Goal: Task Accomplishment & Management: Complete application form

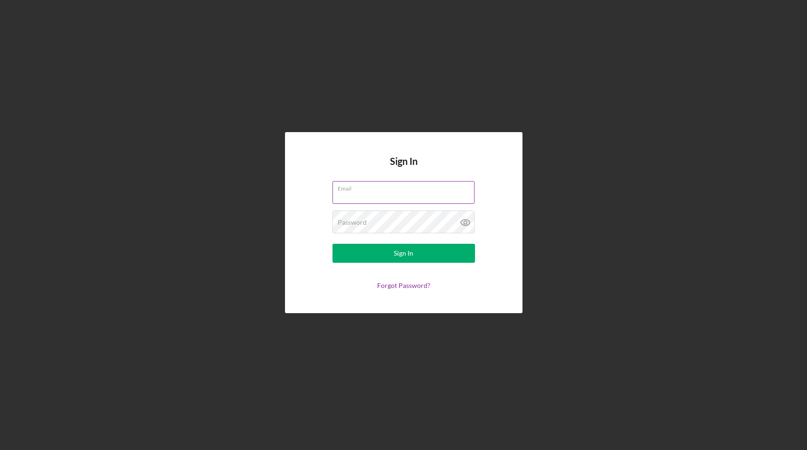
click at [365, 194] on input "Email" at bounding box center [403, 192] width 142 height 23
type input "[PERSON_NAME][EMAIL_ADDRESS][DOMAIN_NAME]"
click at [404, 258] on div "Sign In" at bounding box center [403, 253] width 19 height 19
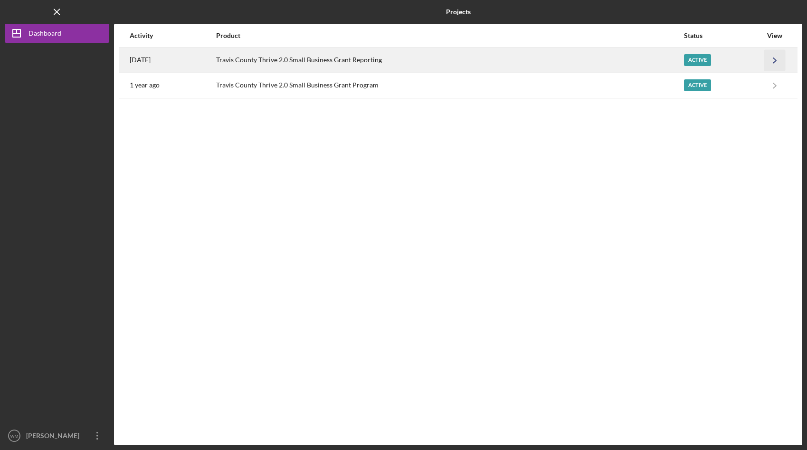
click at [774, 61] on polyline "button" at bounding box center [774, 59] width 3 height 5
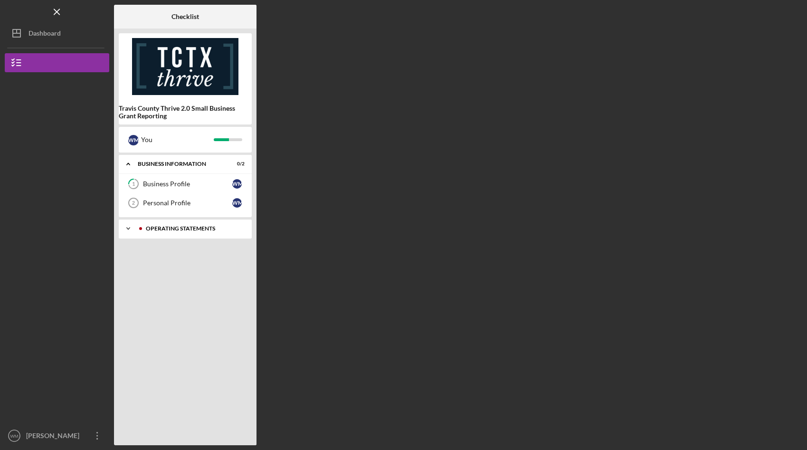
click at [174, 228] on div "Operating Statements" at bounding box center [193, 229] width 94 height 6
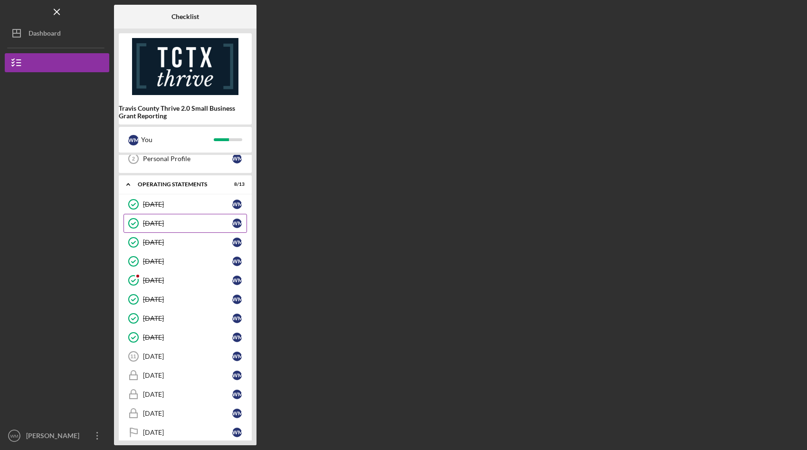
scroll to position [55, 0]
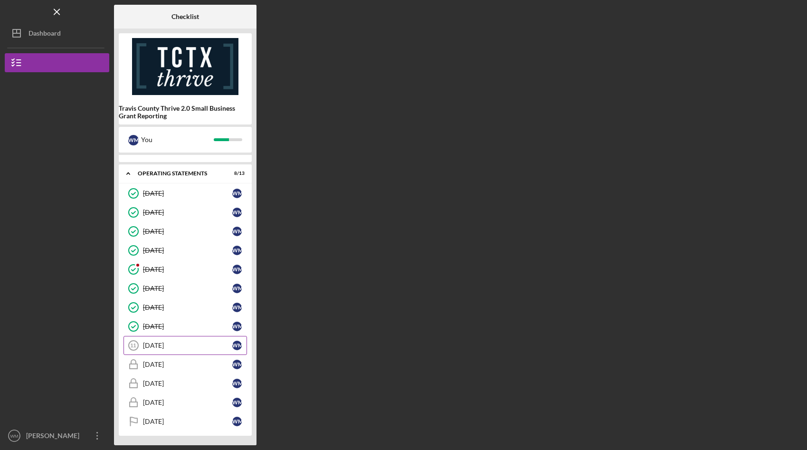
click at [166, 345] on div "[DATE]" at bounding box center [187, 345] width 89 height 8
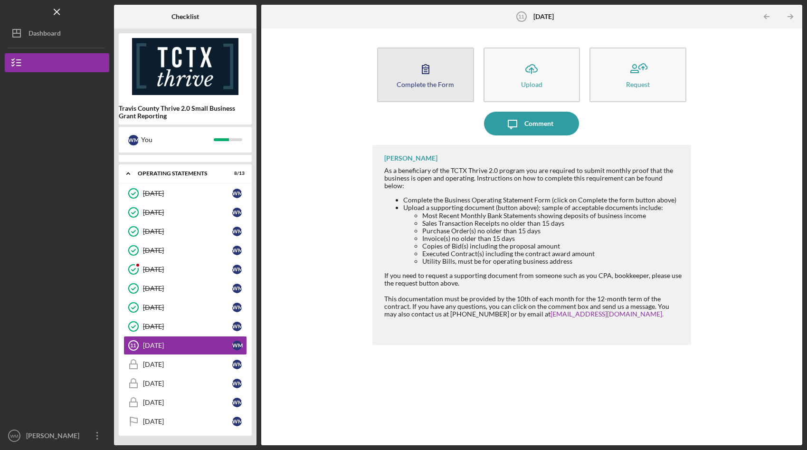
click at [424, 81] on div "Complete the Form" at bounding box center [424, 84] width 57 height 7
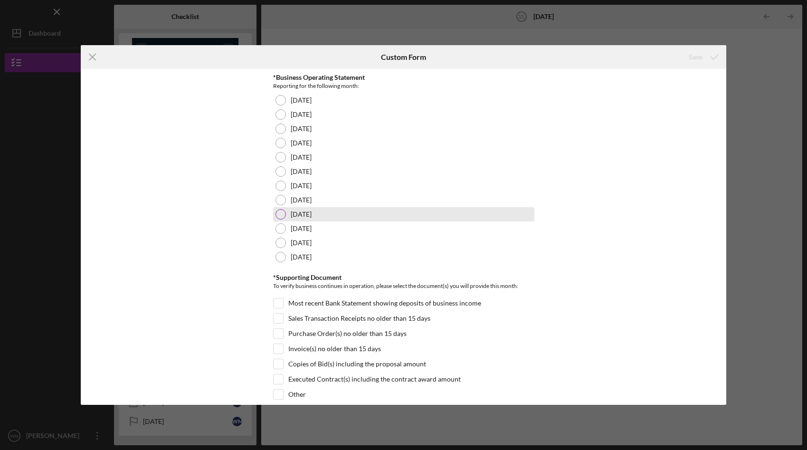
click at [280, 216] on div at bounding box center [280, 214] width 10 height 10
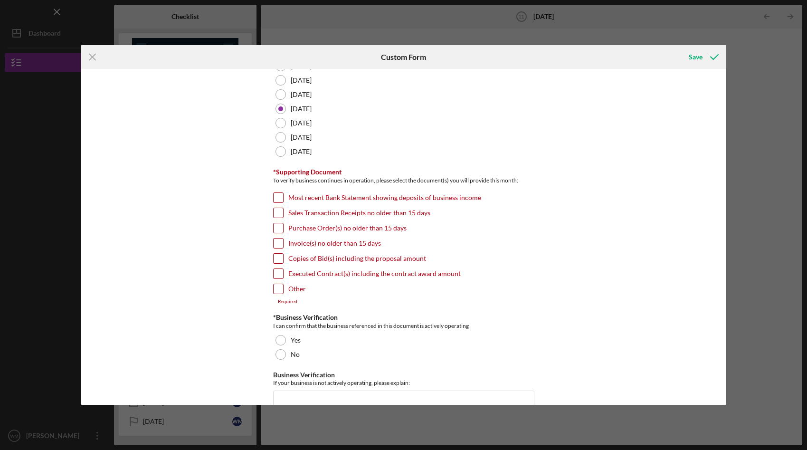
scroll to position [117, 0]
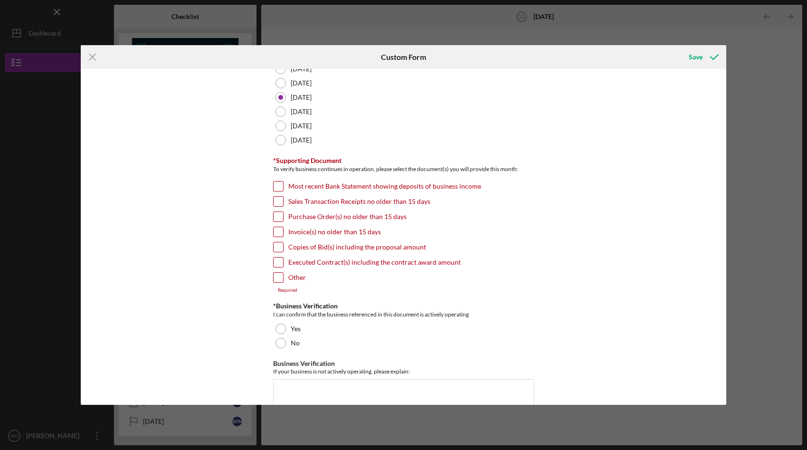
click at [275, 187] on input "Most recent Bank Statement showing deposits of business income" at bounding box center [277, 185] width 9 height 9
checkbox input "true"
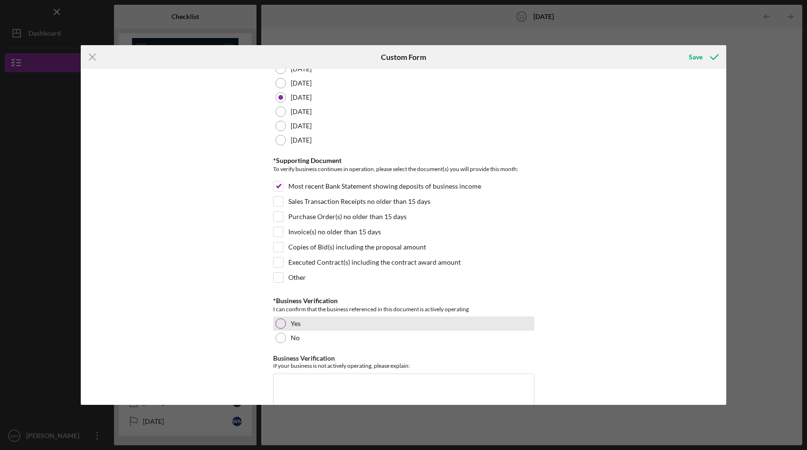
click at [280, 324] on div at bounding box center [280, 323] width 10 height 10
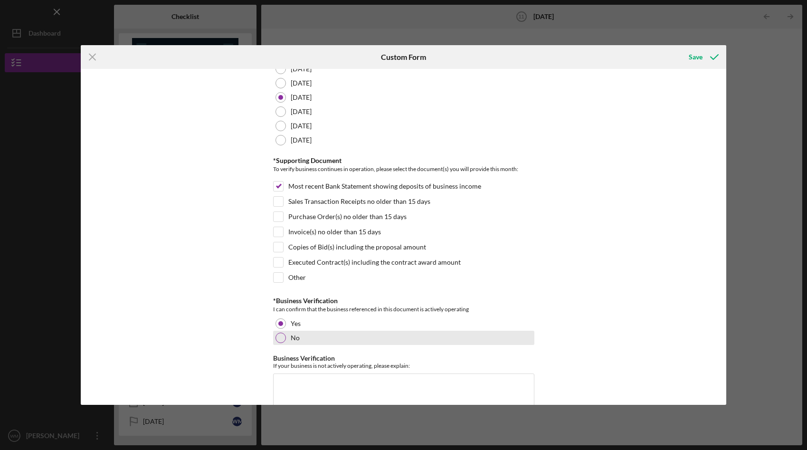
scroll to position [198, 0]
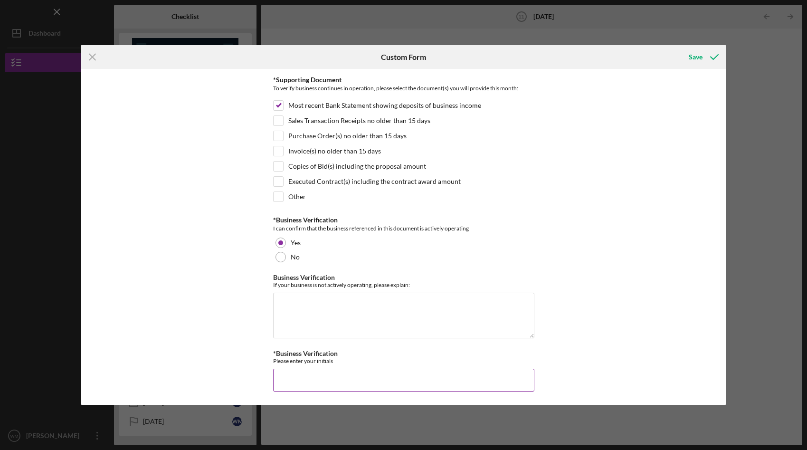
click at [327, 378] on input "*Business Verification" at bounding box center [403, 379] width 261 height 23
type input "WDM"
click at [691, 58] on div "Save" at bounding box center [695, 56] width 14 height 19
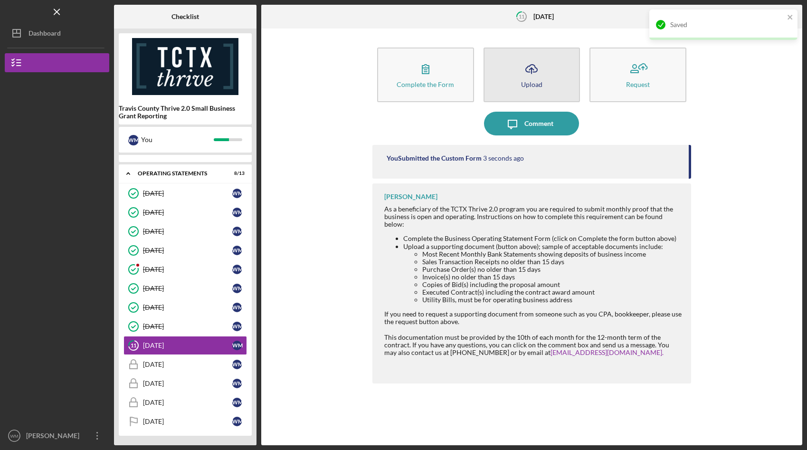
click at [530, 79] on icon "Icon/Upload" at bounding box center [531, 69] width 24 height 24
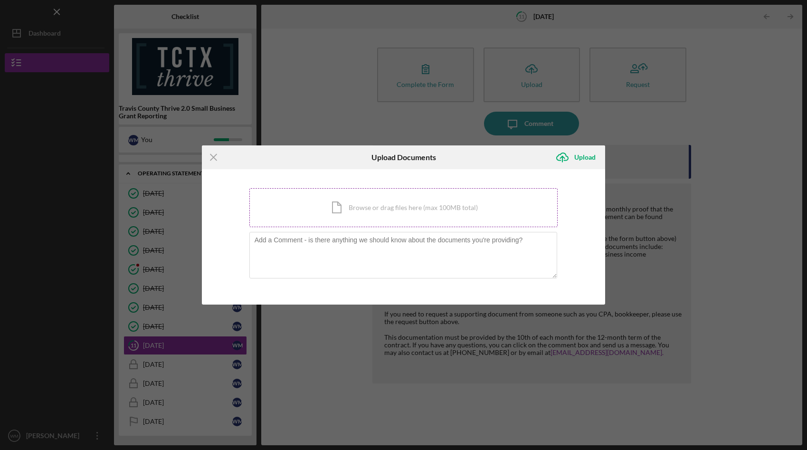
click at [366, 207] on div "Icon/Document Browse or drag files here (max 100MB total) Tap to choose files o…" at bounding box center [403, 207] width 309 height 39
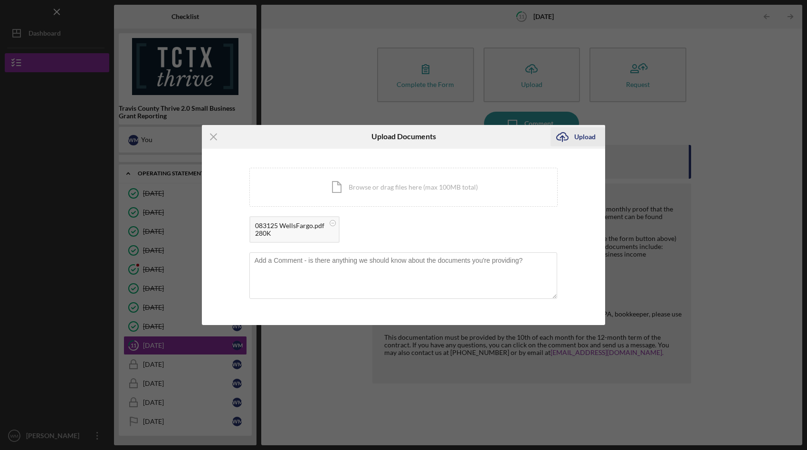
click at [584, 137] on div "Upload" at bounding box center [584, 136] width 21 height 19
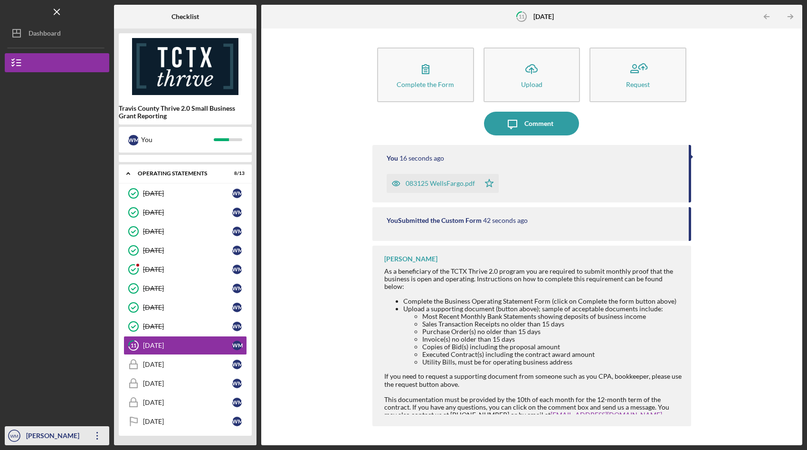
click at [94, 434] on icon "Icon/Overflow" at bounding box center [97, 436] width 24 height 24
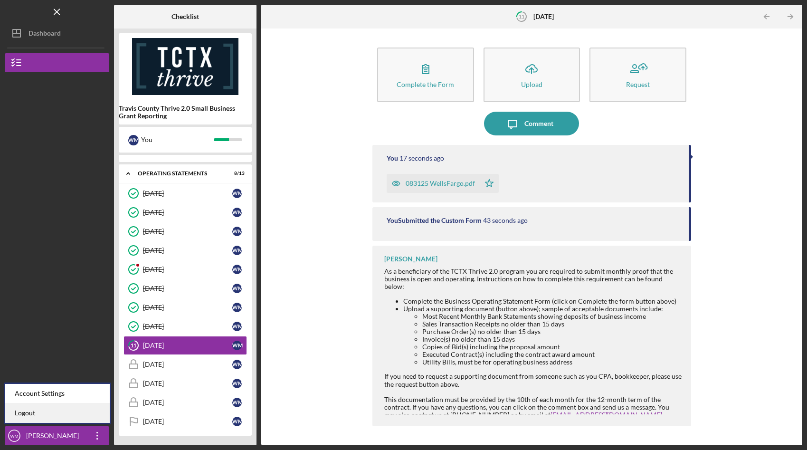
click at [39, 412] on link "Logout" at bounding box center [57, 412] width 104 height 19
